Goal: Task Accomplishment & Management: Complete application form

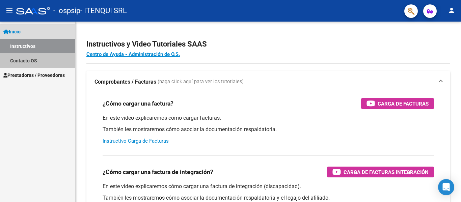
click at [21, 57] on link "Contacto OS" at bounding box center [37, 60] width 75 height 14
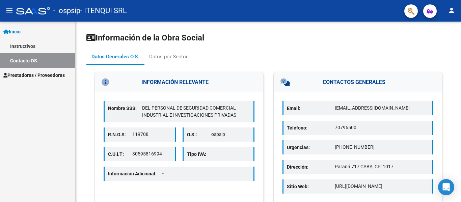
click at [35, 72] on span "Prestadores / Proveedores" at bounding box center [33, 74] width 61 height 7
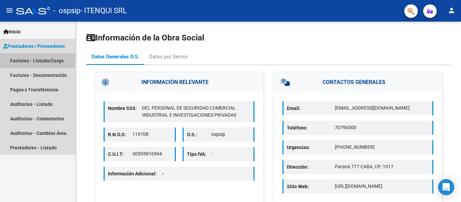
click at [26, 59] on link "Facturas - Listado/Carga" at bounding box center [37, 60] width 75 height 14
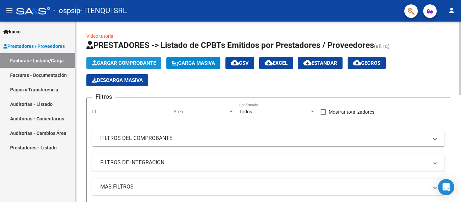
click at [119, 64] on span "Cargar Comprobante" at bounding box center [124, 63] width 64 height 6
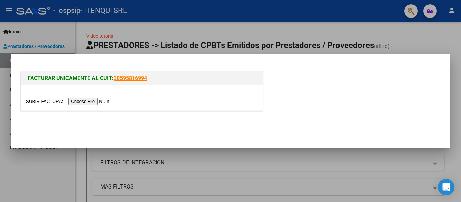
click at [94, 100] on input "file" at bounding box center [68, 101] width 85 height 7
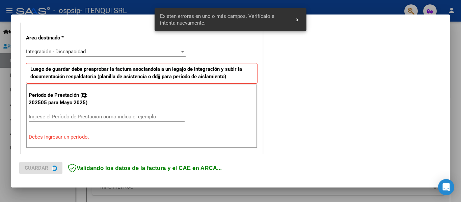
scroll to position [156, 0]
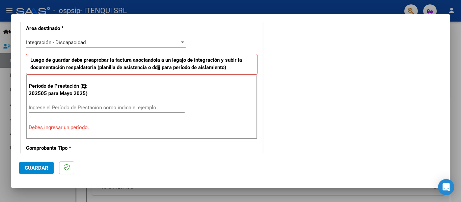
click at [53, 109] on input "Ingrese el Período de Prestación como indica el ejemplo" at bounding box center [107, 108] width 156 height 6
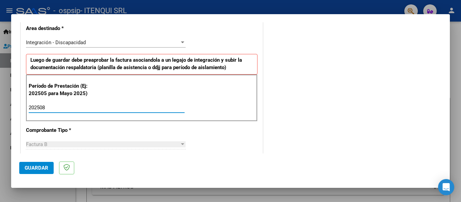
type input "202508"
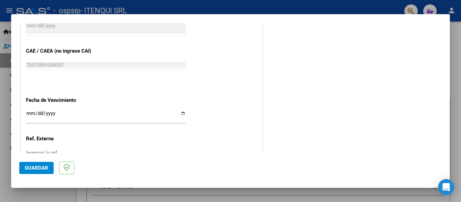
scroll to position [411, 0]
click at [181, 115] on input "Ingresar la fecha" at bounding box center [105, 116] width 159 height 11
type input "[DATE]"
click at [28, 169] on span "Guardar" at bounding box center [37, 168] width 24 height 6
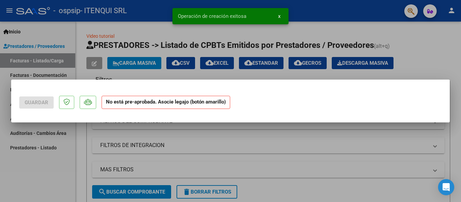
scroll to position [0, 0]
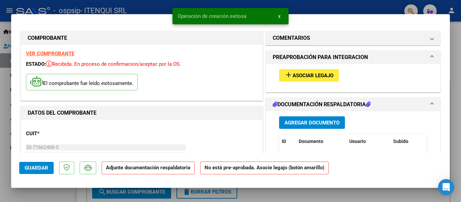
click at [302, 75] on span "Asociar Legajo" at bounding box center [312, 75] width 41 height 6
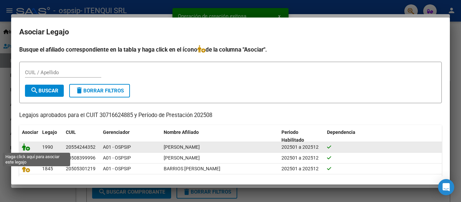
click at [26, 147] on icon at bounding box center [26, 146] width 8 height 7
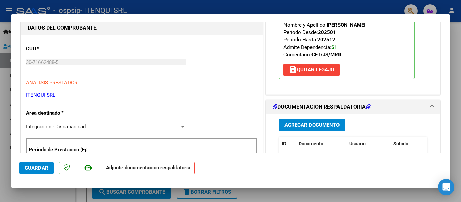
scroll to position [126, 0]
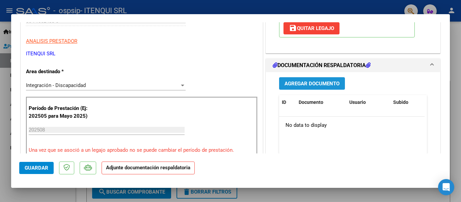
click at [298, 80] on button "Agregar Documento" at bounding box center [312, 83] width 66 height 12
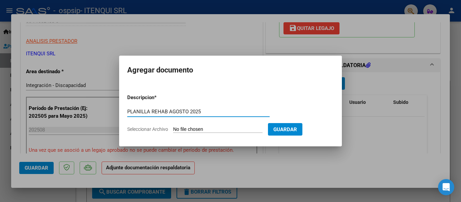
type input "PLANILLA REHAB AGOSTO 2025"
click at [193, 127] on input "Seleccionar Archivo" at bounding box center [217, 129] width 89 height 6
type input "C:\fakepath\PLANILLA REHAB [DATE].pdf"
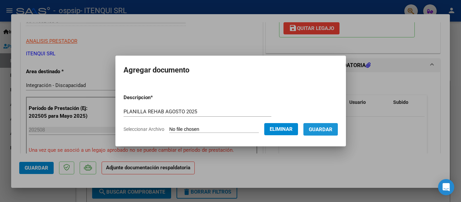
click at [323, 131] on span "Guardar" at bounding box center [321, 129] width 24 height 6
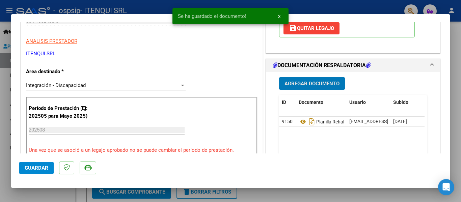
click at [26, 170] on span "Guardar" at bounding box center [37, 168] width 24 height 6
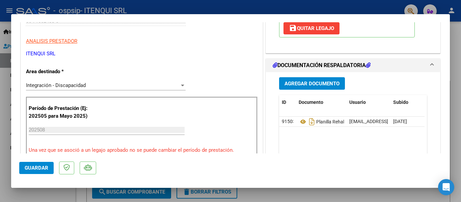
click at [60, 193] on div at bounding box center [230, 101] width 461 height 202
type input "$ 0,00"
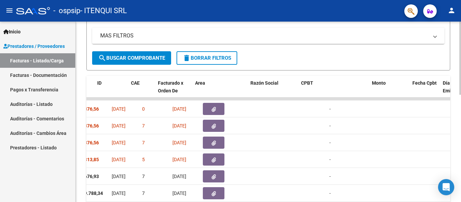
scroll to position [0, 0]
